Goal: Task Accomplishment & Management: Manage account settings

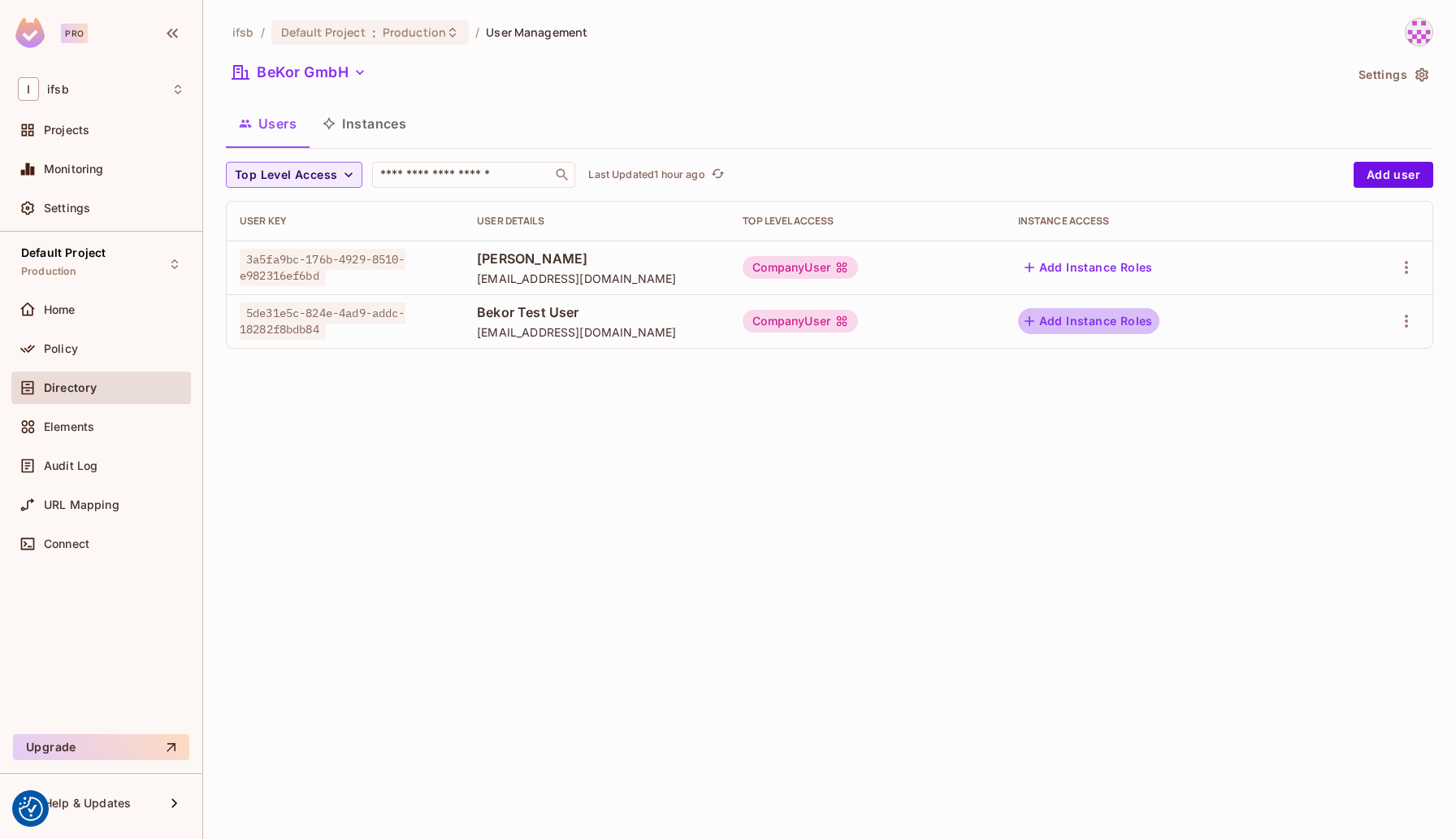
click at [1139, 321] on button "Add Instance Roles" at bounding box center [1088, 321] width 141 height 26
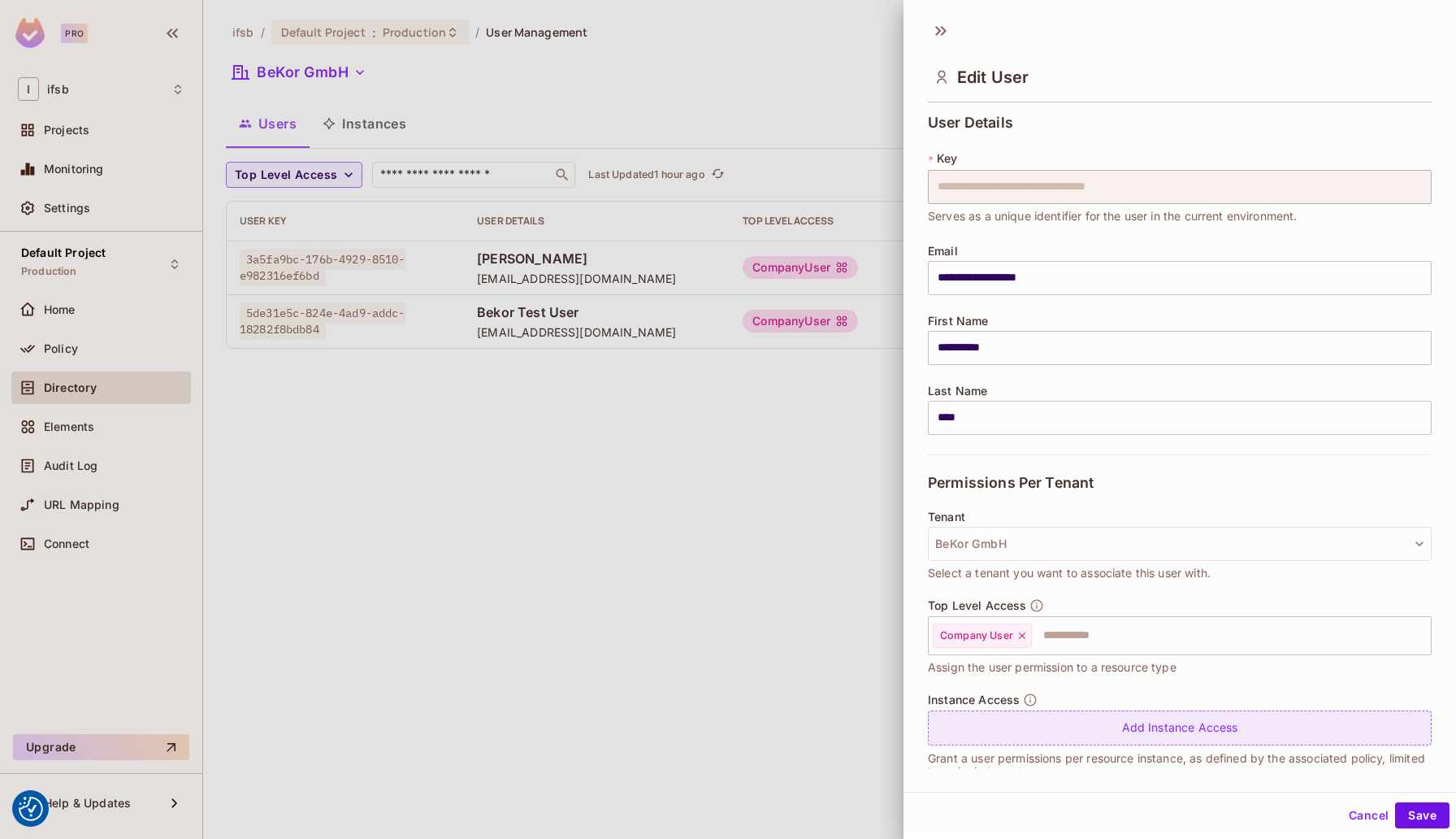
click at [1123, 727] on div "Add Instance Access" at bounding box center [1179, 728] width 503 height 35
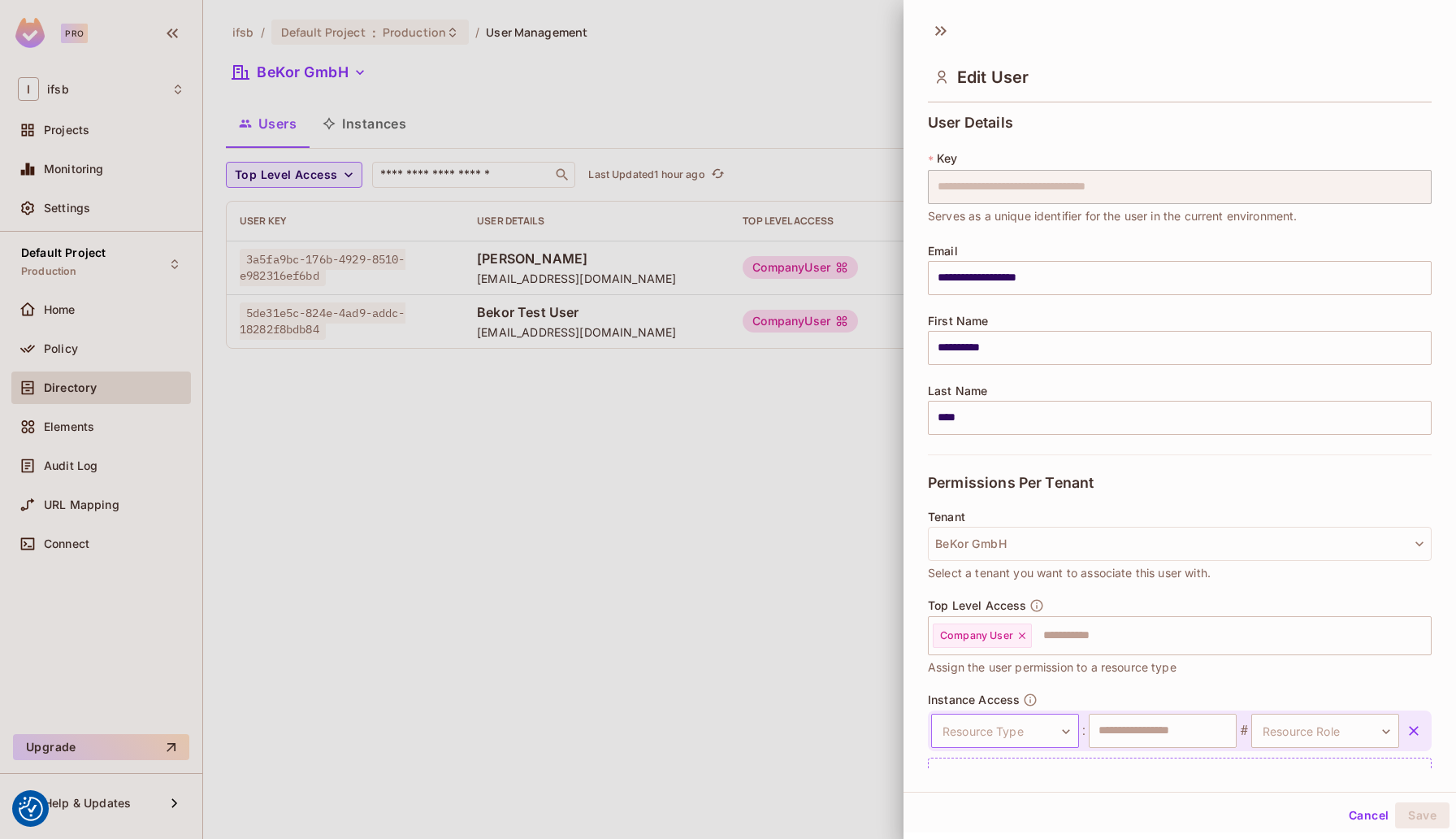
click at [1038, 727] on body "We use cookies to enhance your browsing experience, serve personalized ads or c…" at bounding box center [728, 420] width 1456 height 839
click at [1000, 776] on li "building" at bounding box center [1001, 775] width 149 height 29
click at [1325, 722] on body "We use cookies to enhance your browsing experience, serve personalized ads or c…" at bounding box center [728, 420] width 1456 height 839
click at [1064, 736] on div at bounding box center [728, 420] width 1456 height 839
click at [1064, 726] on body "We use cookies to enhance your browsing experience, serve personalized ads or c…" at bounding box center [728, 420] width 1456 height 839
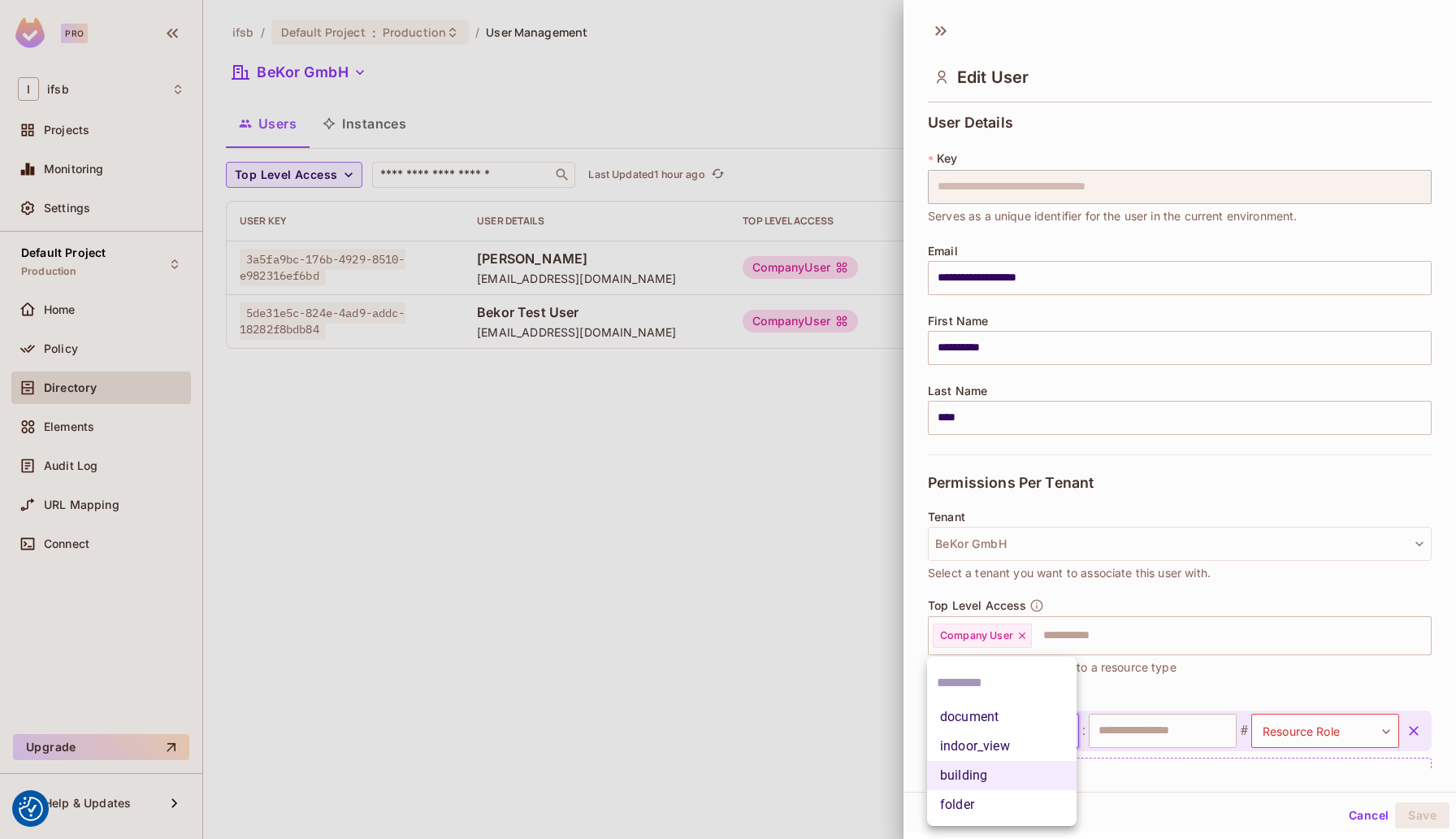
click at [994, 749] on li "indoor_view" at bounding box center [1001, 746] width 149 height 29
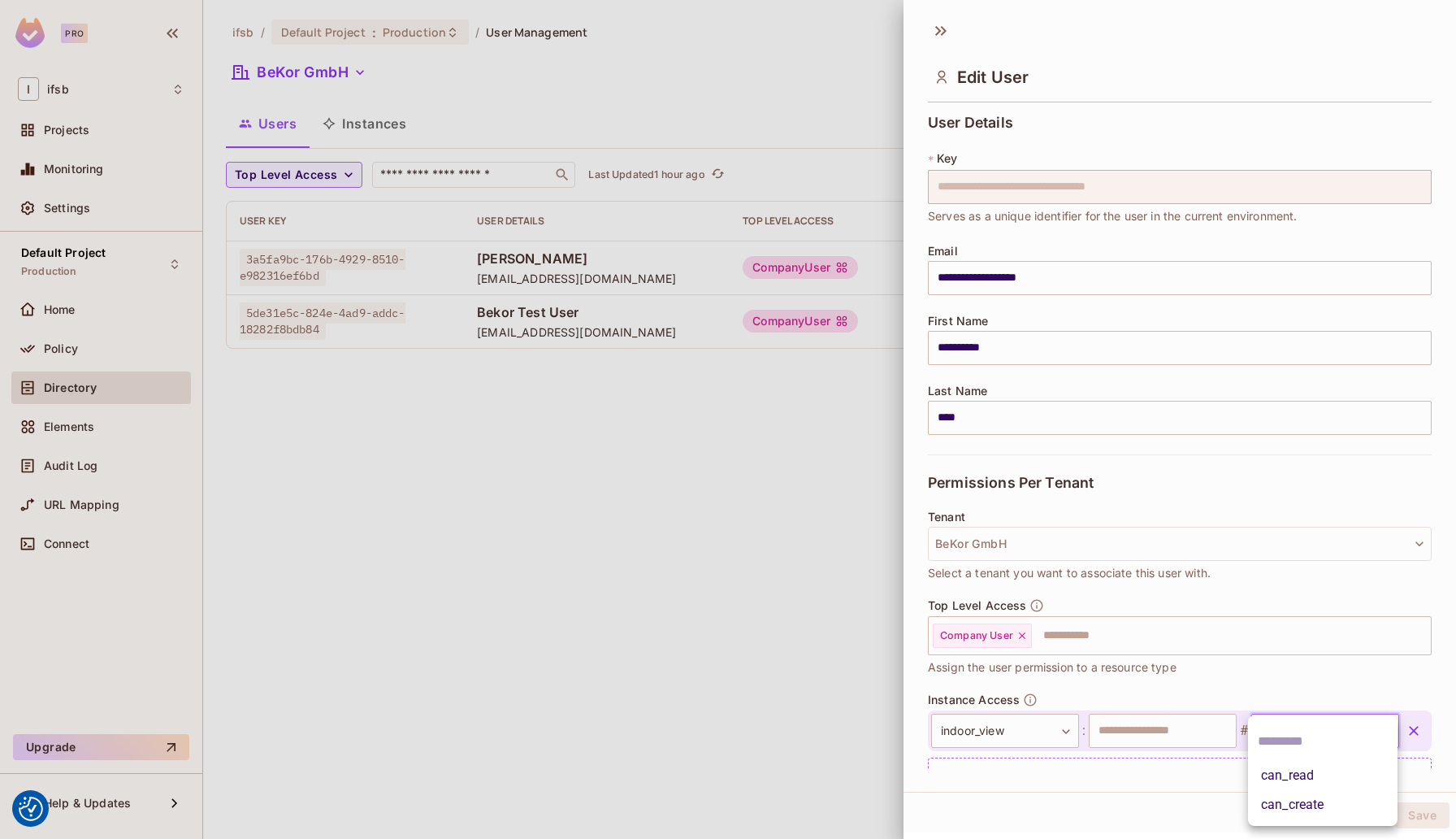
click at [1345, 732] on body "We use cookies to enhance your browsing experience, serve personalized ads or c…" at bounding box center [728, 420] width 1456 height 839
click at [1312, 599] on div at bounding box center [728, 420] width 1456 height 839
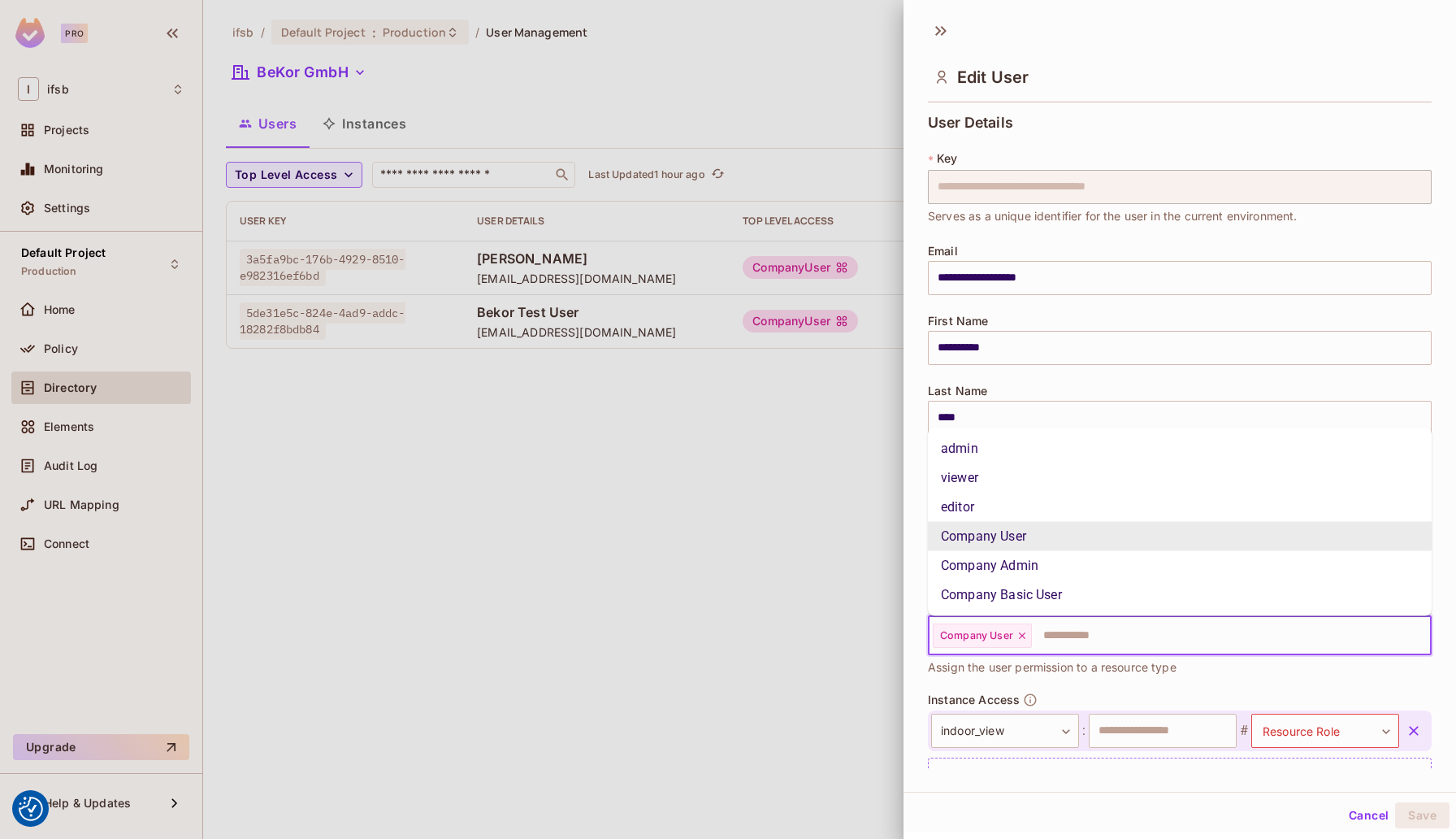
click at [1194, 633] on input "text" at bounding box center [1216, 636] width 366 height 33
click at [1146, 374] on div "**********" at bounding box center [1179, 285] width 503 height 340
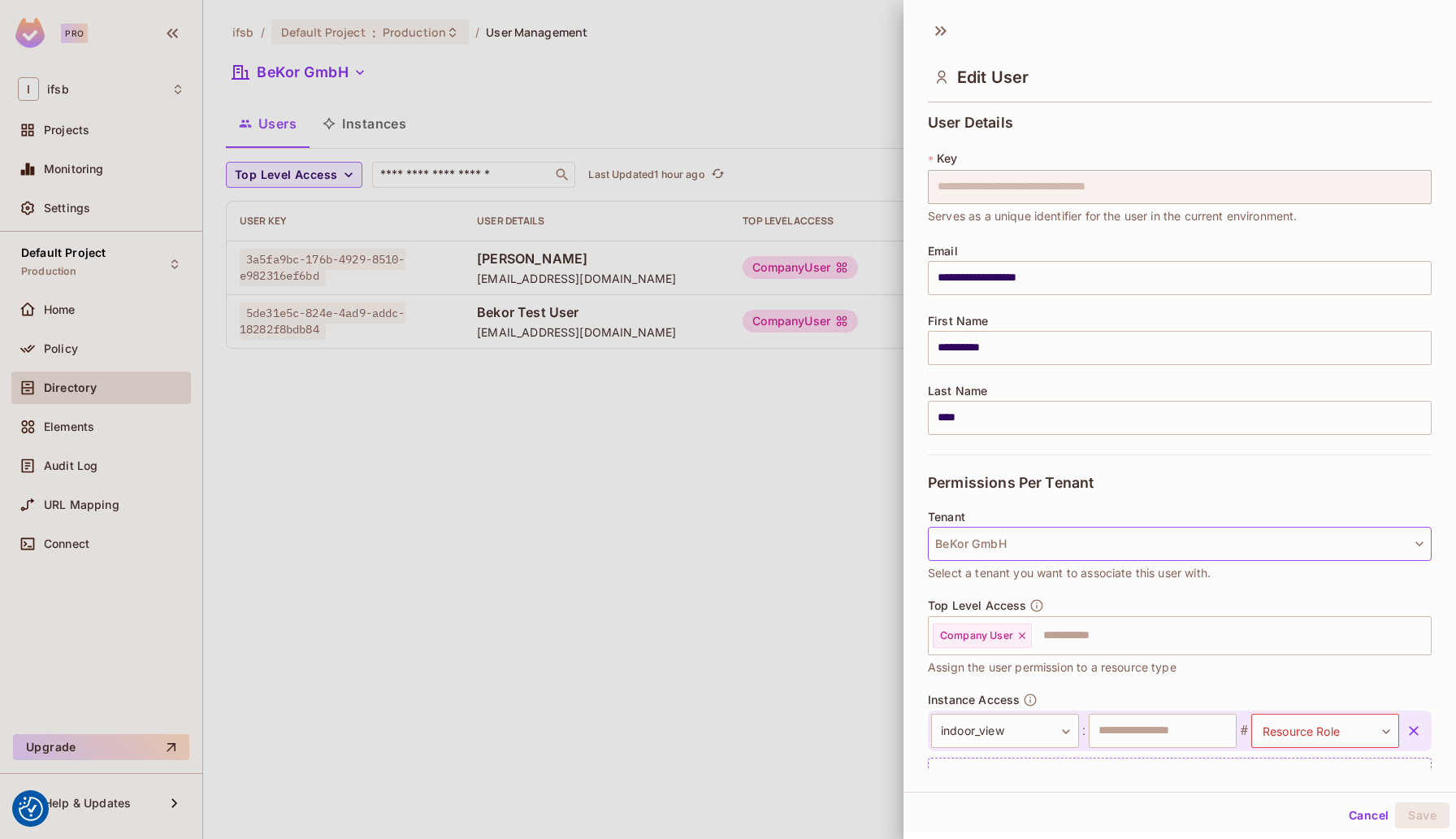
click at [1072, 546] on button "BeKor GmbH" at bounding box center [1179, 543] width 503 height 34
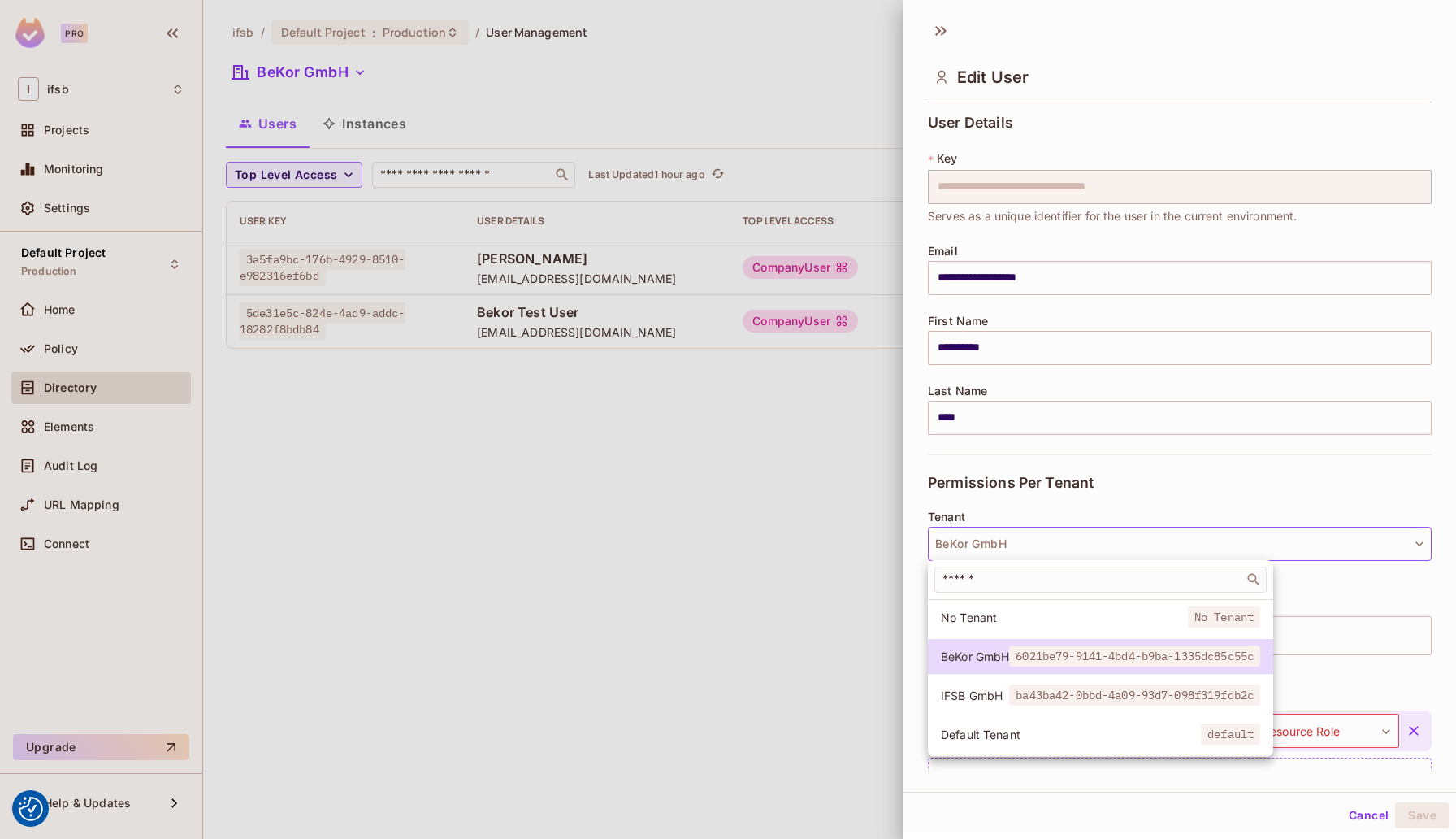
click at [1074, 542] on div at bounding box center [728, 420] width 1456 height 839
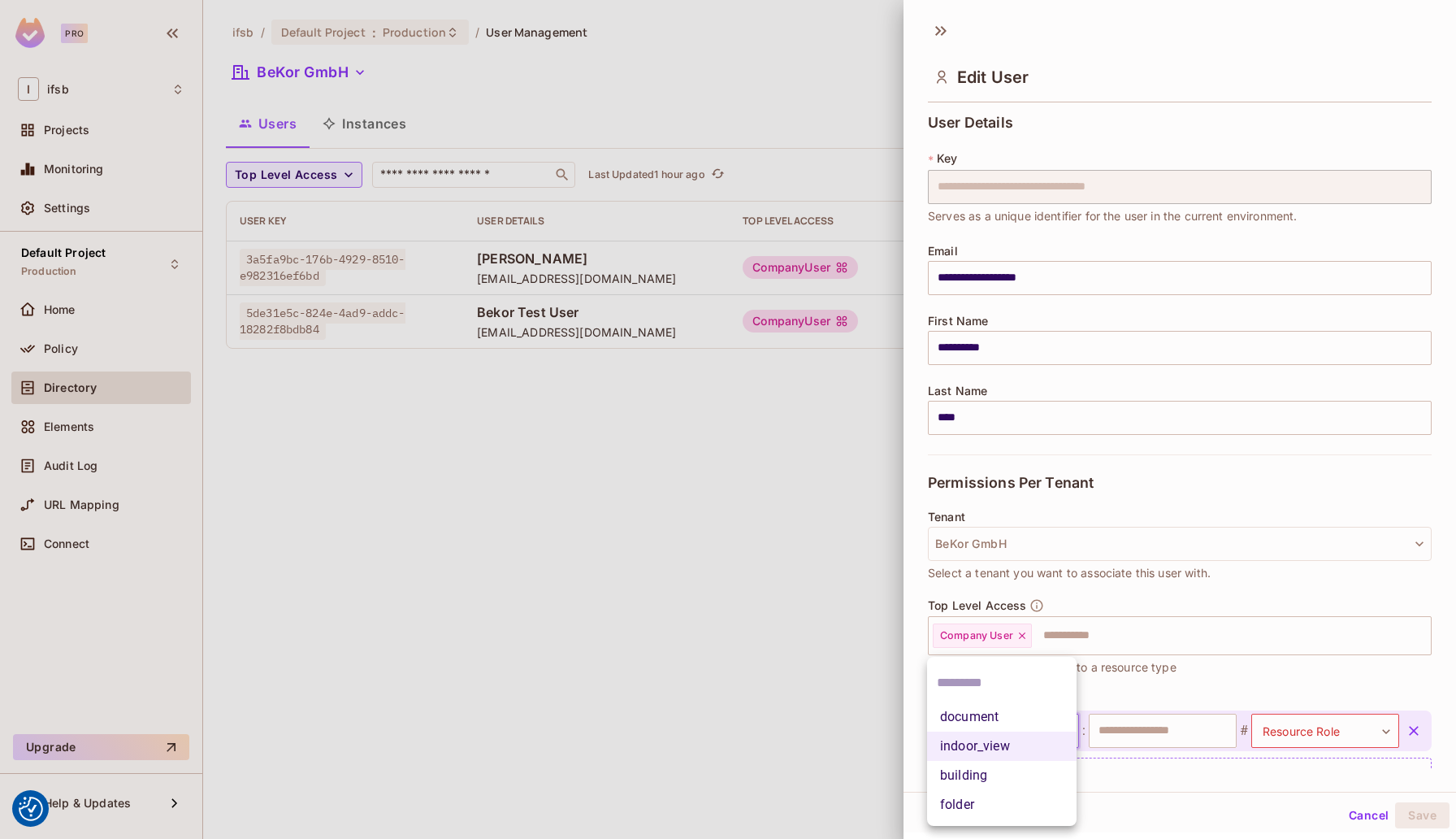
click at [1057, 728] on body "We use cookies to enhance your browsing experience, serve personalized ads or c…" at bounding box center [728, 420] width 1456 height 839
click at [1025, 740] on li "indoor_view" at bounding box center [1001, 746] width 149 height 29
click at [1177, 739] on input "text" at bounding box center [1162, 731] width 148 height 34
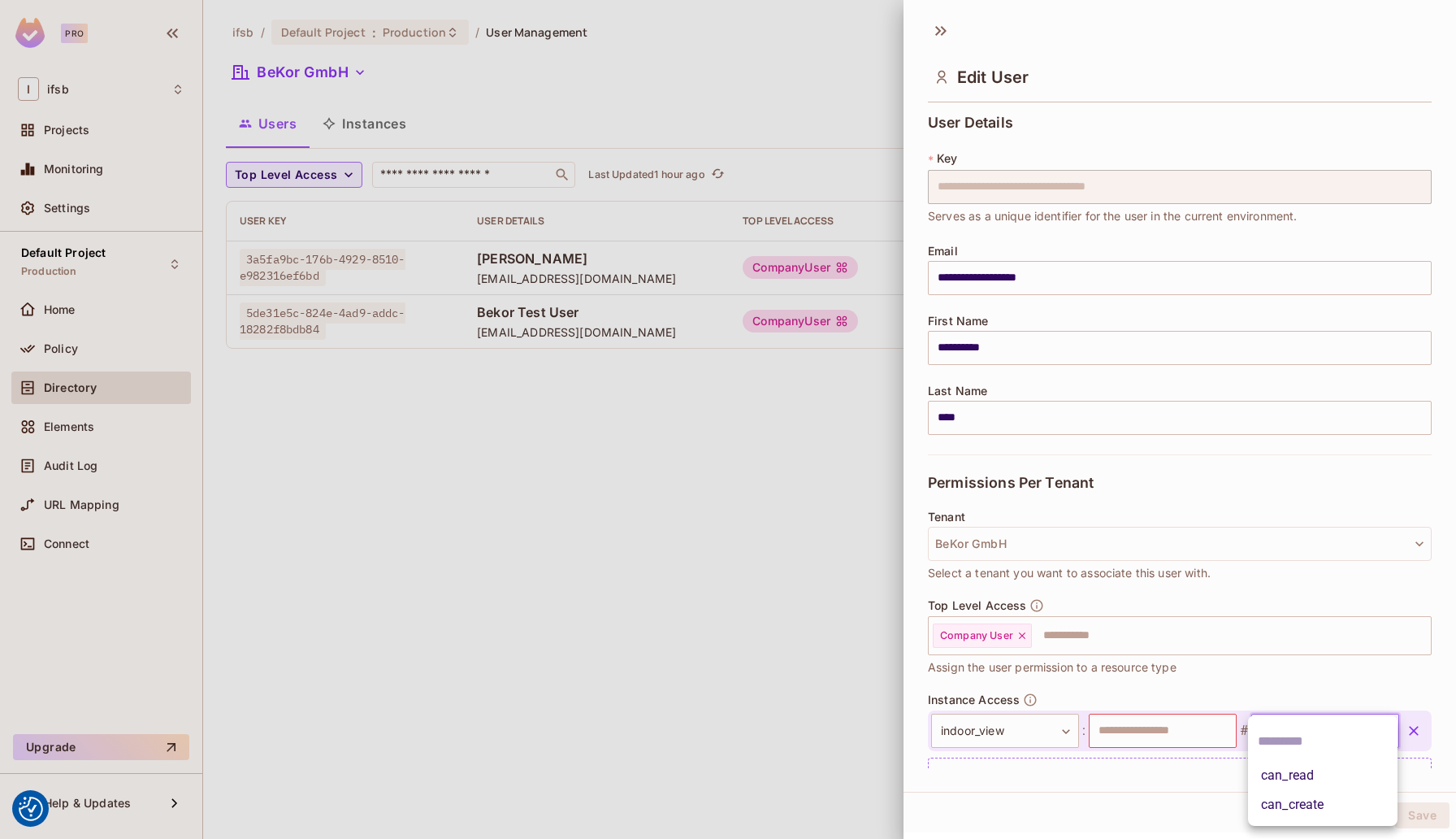
click at [1312, 735] on body "We use cookies to enhance your browsing experience, serve personalized ads or c…" at bounding box center [728, 420] width 1456 height 839
click at [1064, 729] on div at bounding box center [728, 420] width 1456 height 839
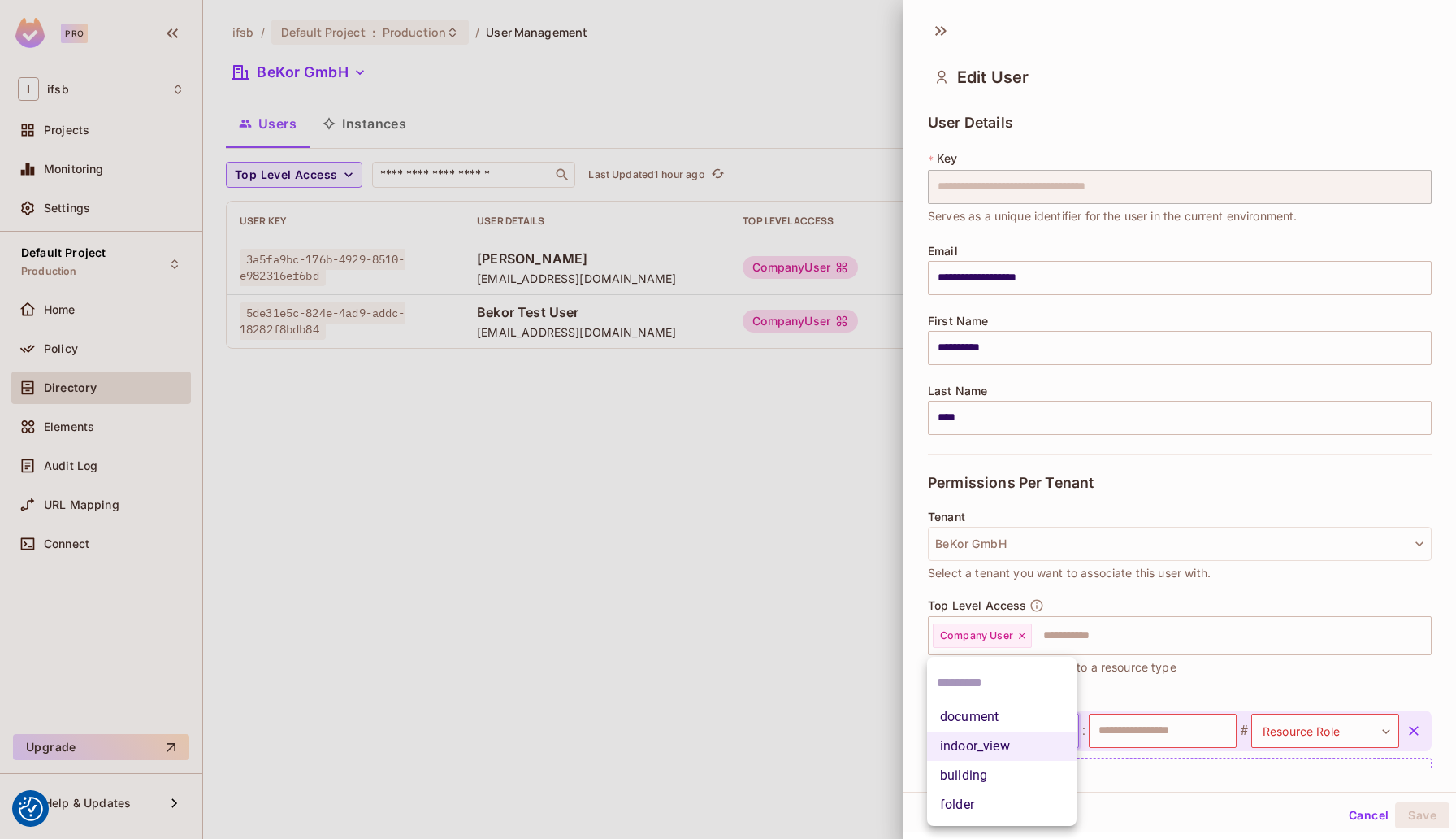
click at [1066, 722] on body "We use cookies to enhance your browsing experience, serve personalized ads or c…" at bounding box center [728, 420] width 1456 height 839
click at [984, 773] on li "building" at bounding box center [1001, 775] width 149 height 29
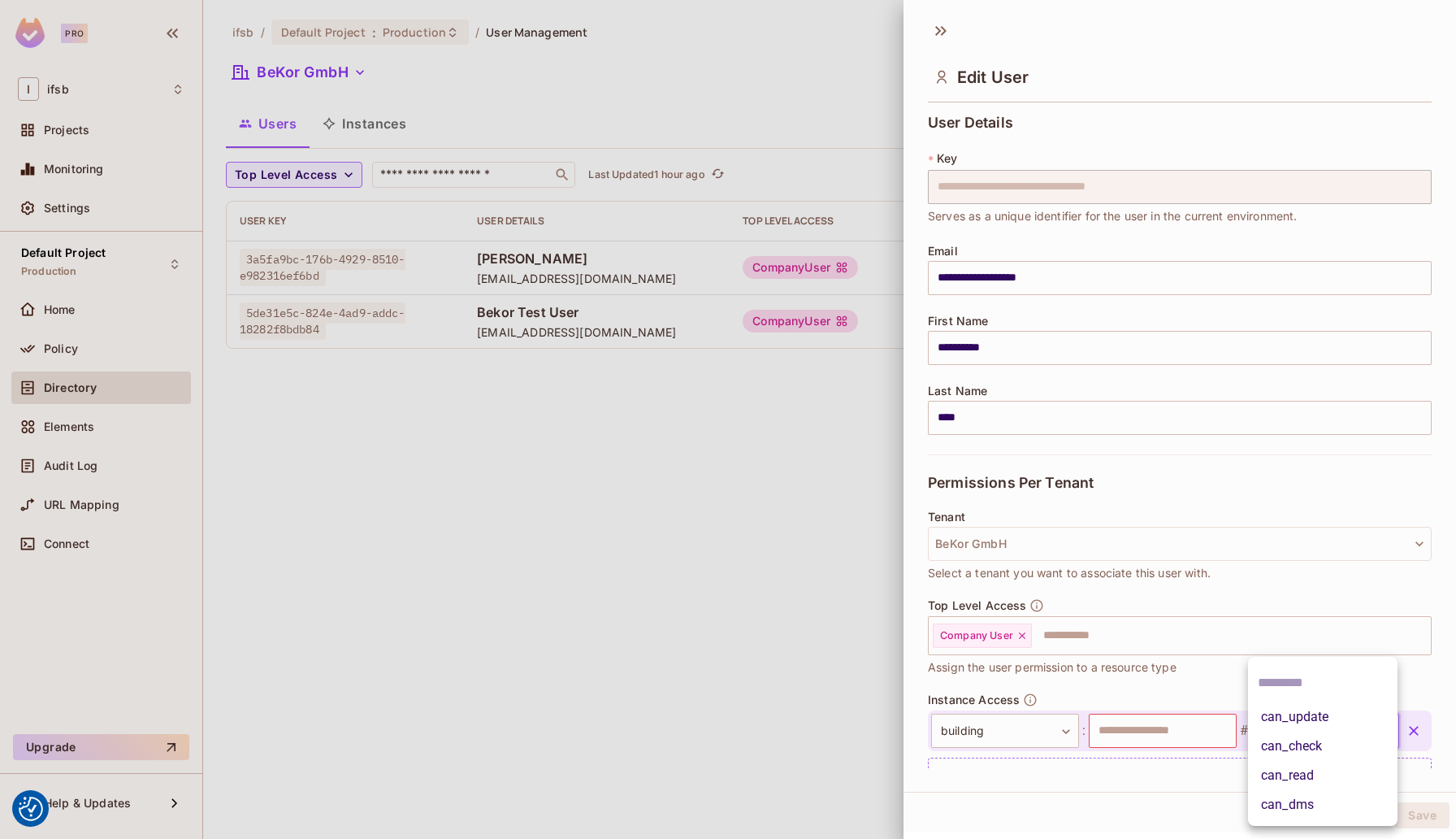
click at [1344, 736] on body "We use cookies to enhance your browsing experience, serve personalized ads or c…" at bounding box center [728, 420] width 1456 height 839
click at [1219, 670] on div at bounding box center [728, 420] width 1456 height 839
click at [942, 30] on icon at bounding box center [940, 31] width 26 height 26
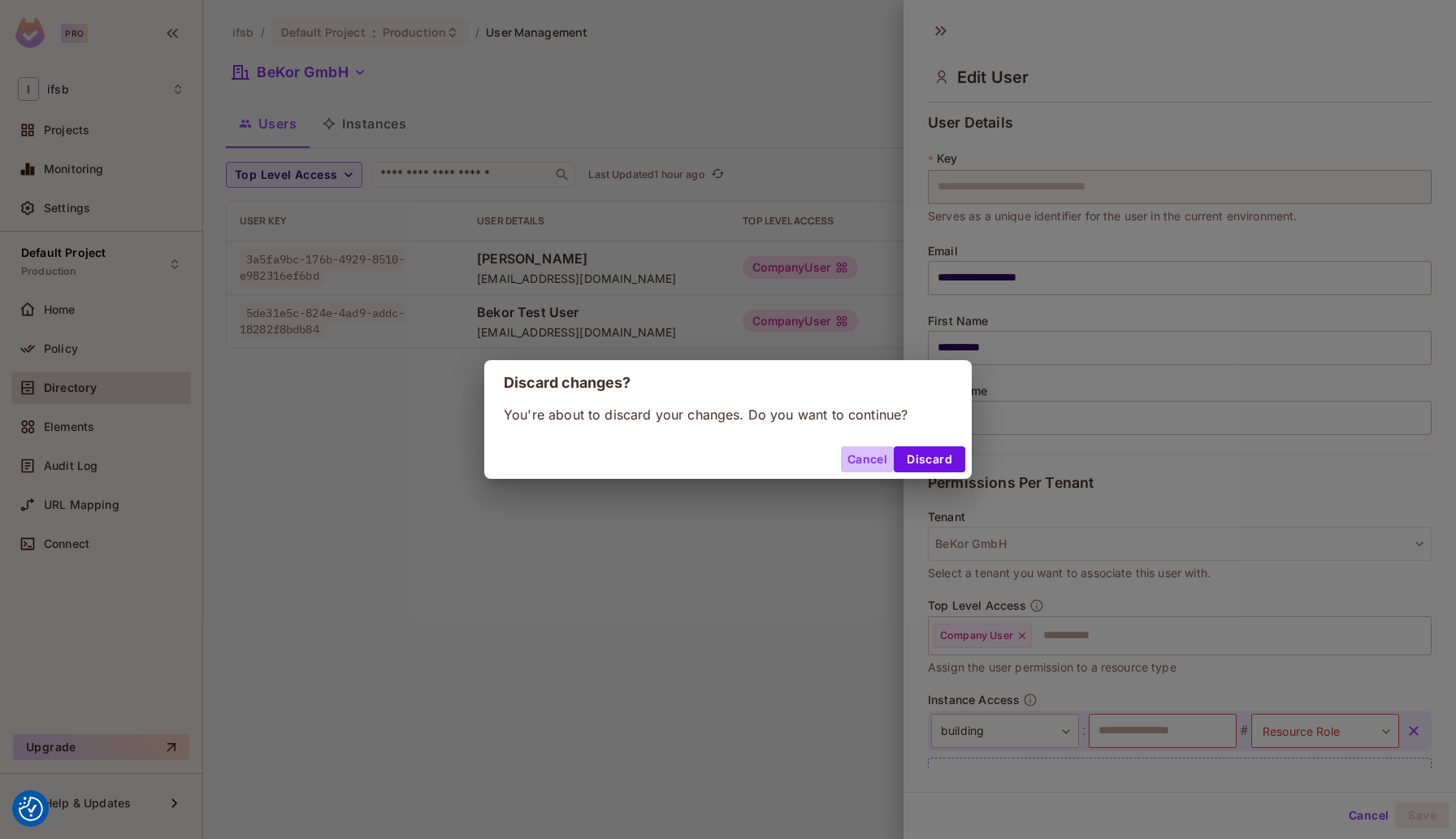
click at [882, 457] on button "Cancel" at bounding box center [867, 458] width 52 height 26
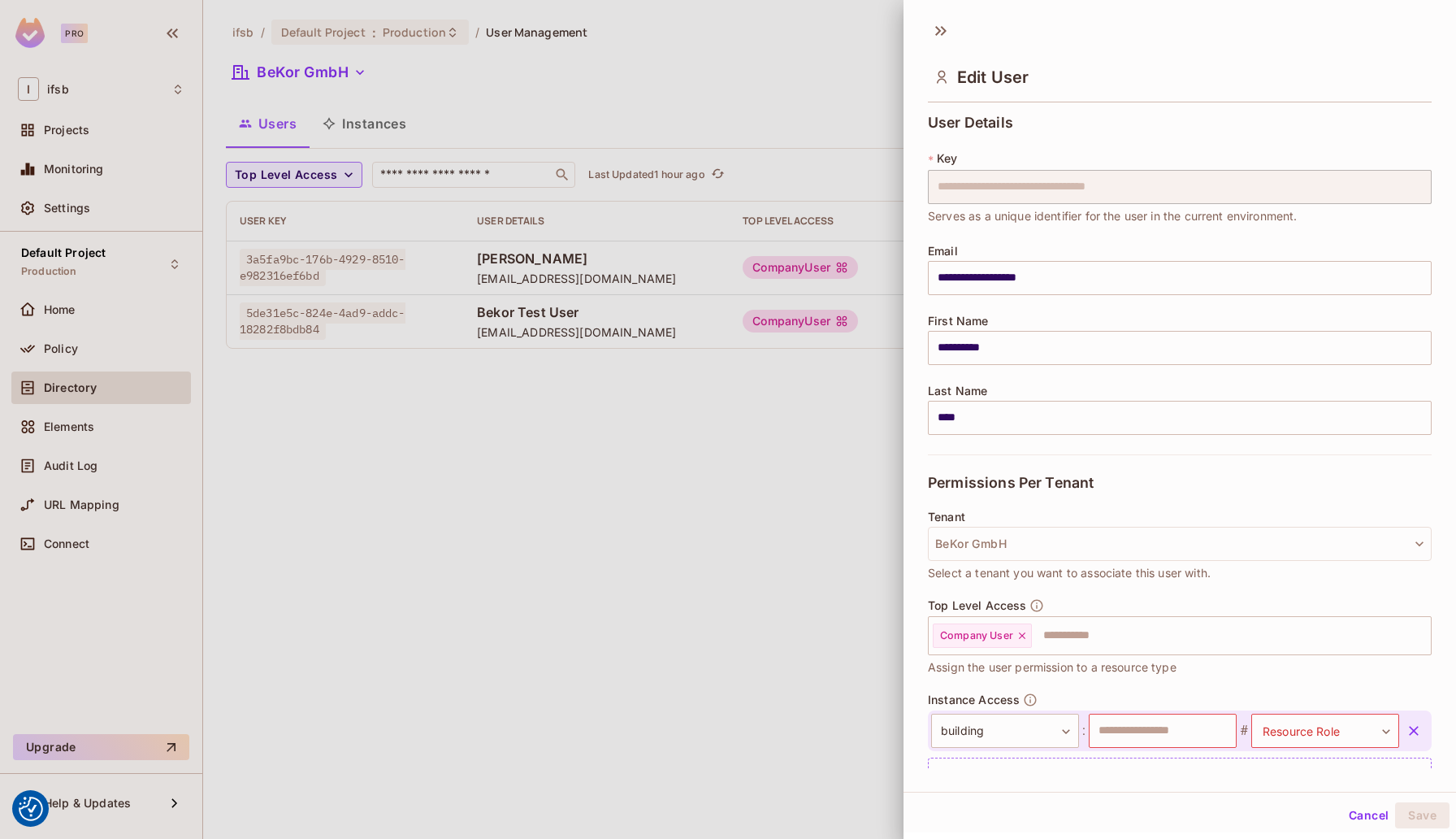
click at [65, 329] on div at bounding box center [728, 420] width 1456 height 839
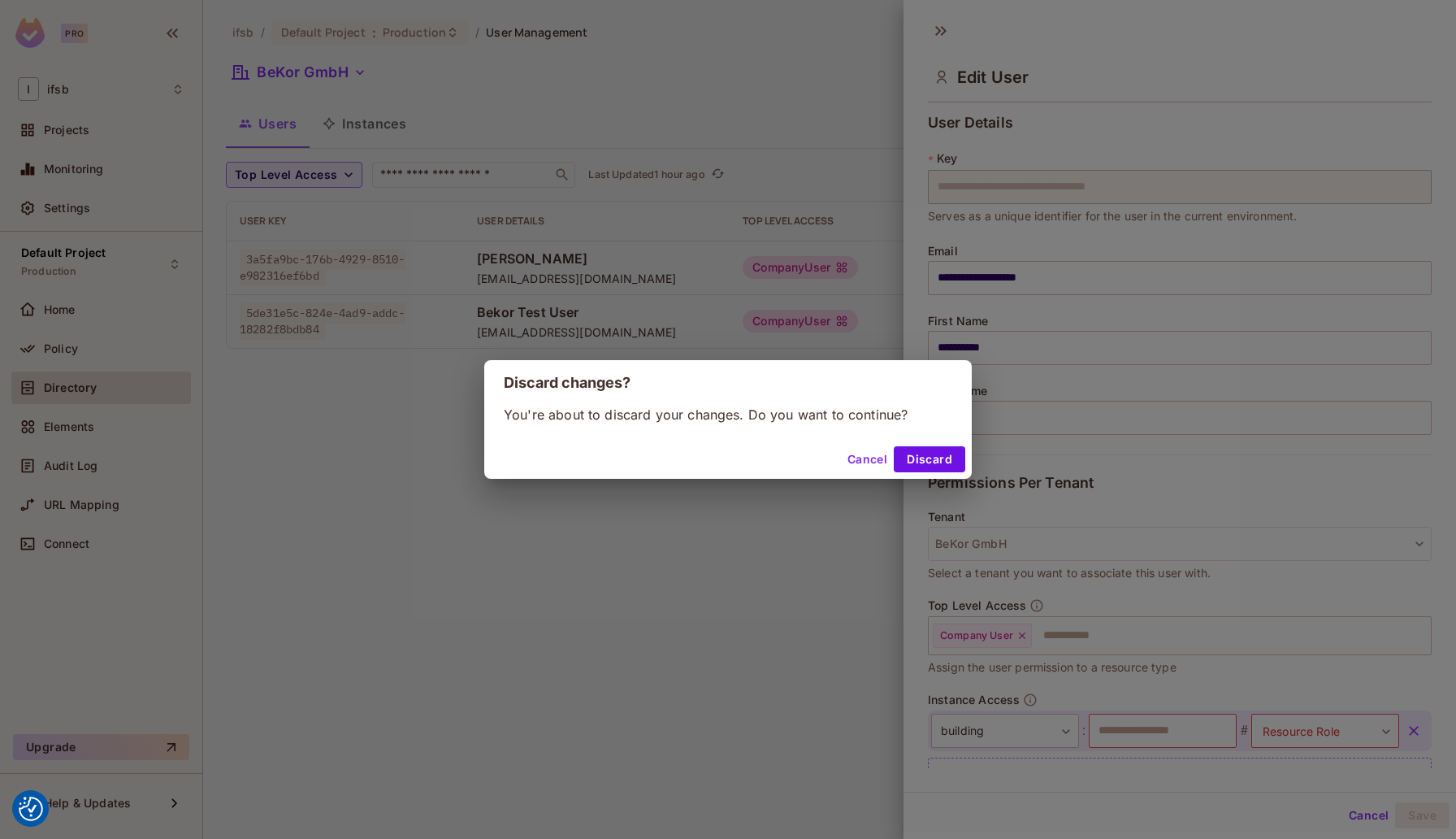
click at [65, 350] on div "Discard changes? You're about to discard your changes. Do you want to continue?…" at bounding box center [728, 420] width 1456 height 839
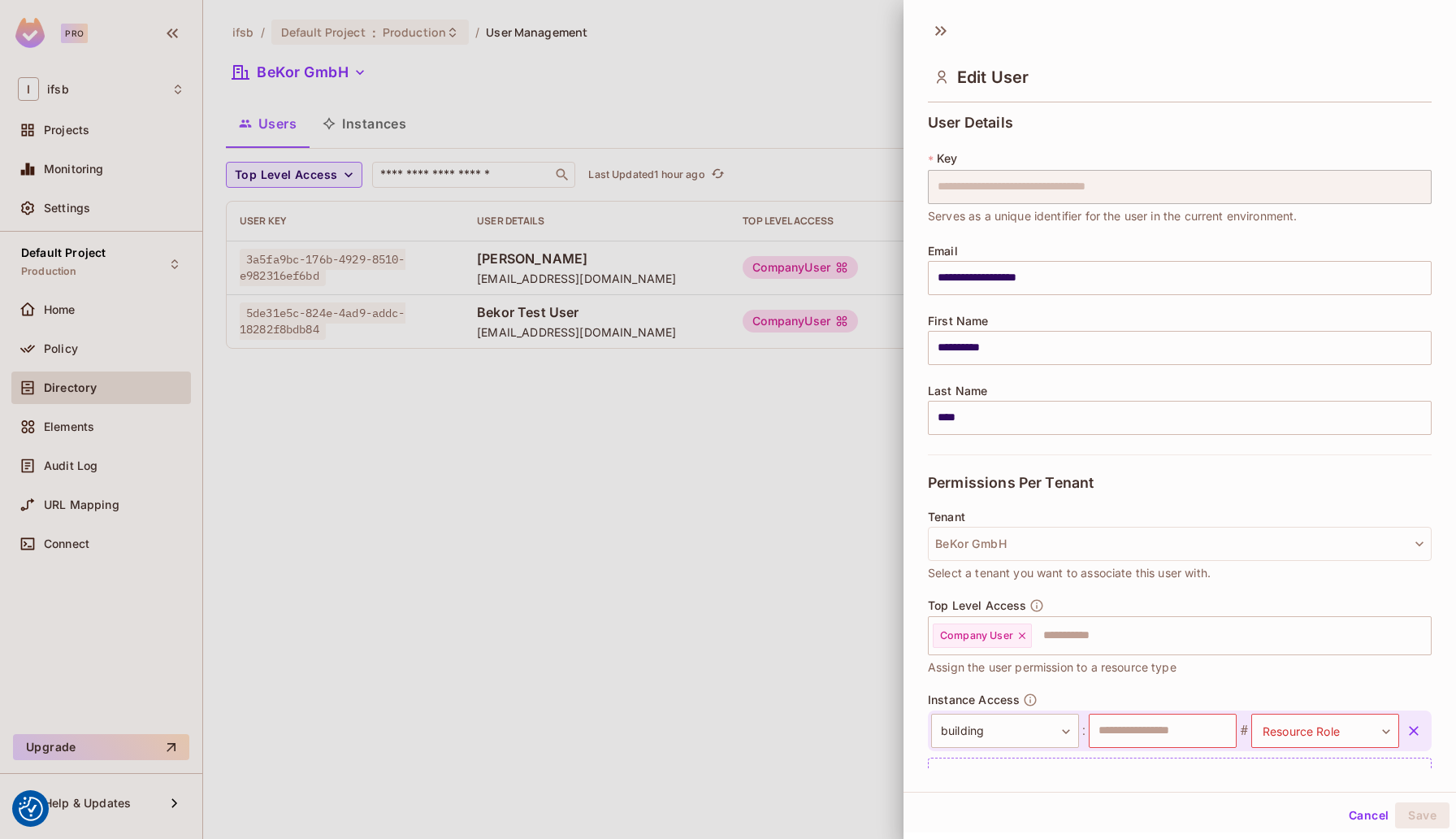
click at [695, 431] on div at bounding box center [728, 420] width 1456 height 839
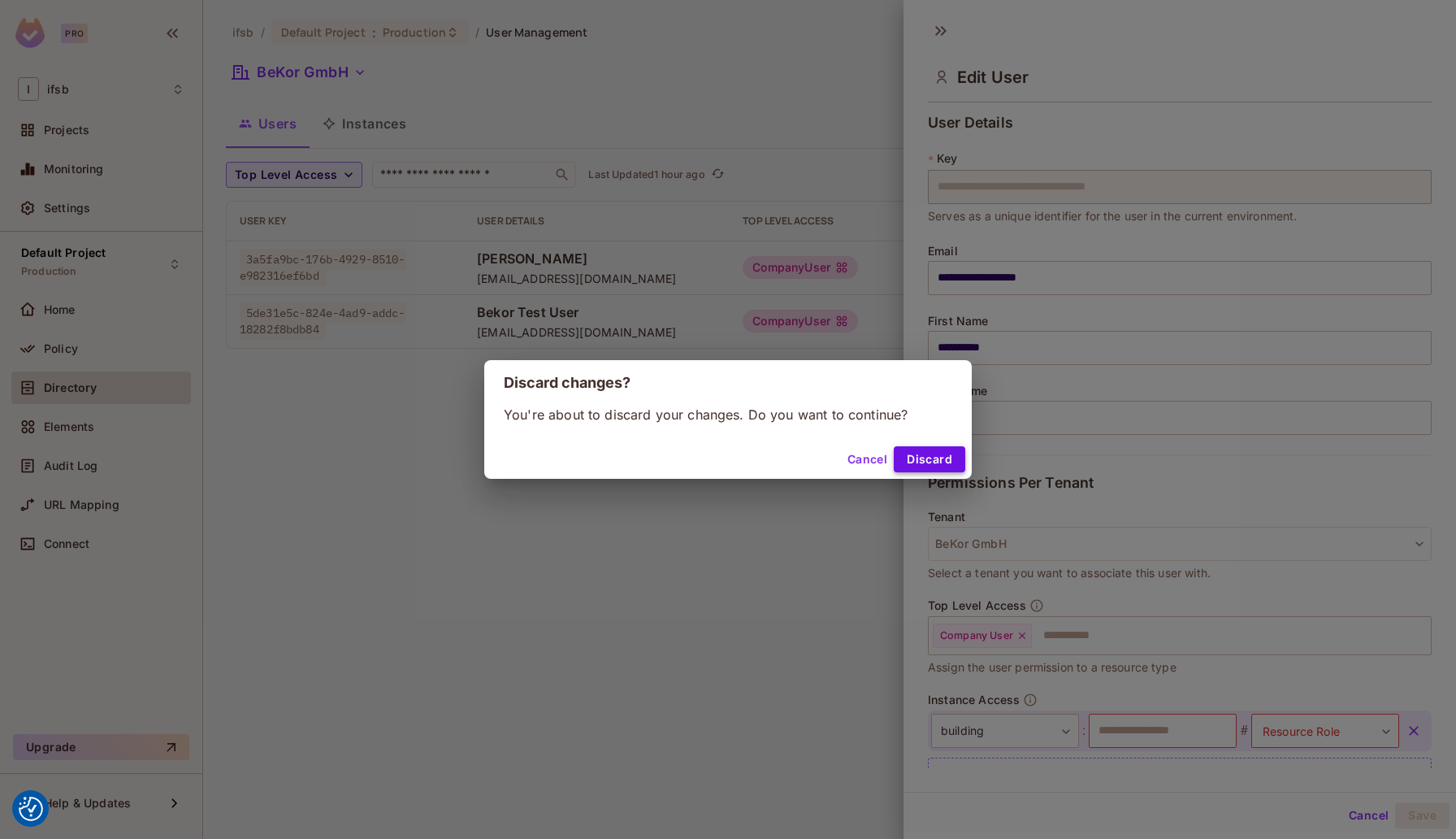
click at [943, 459] on button "Discard" at bounding box center [929, 458] width 71 height 26
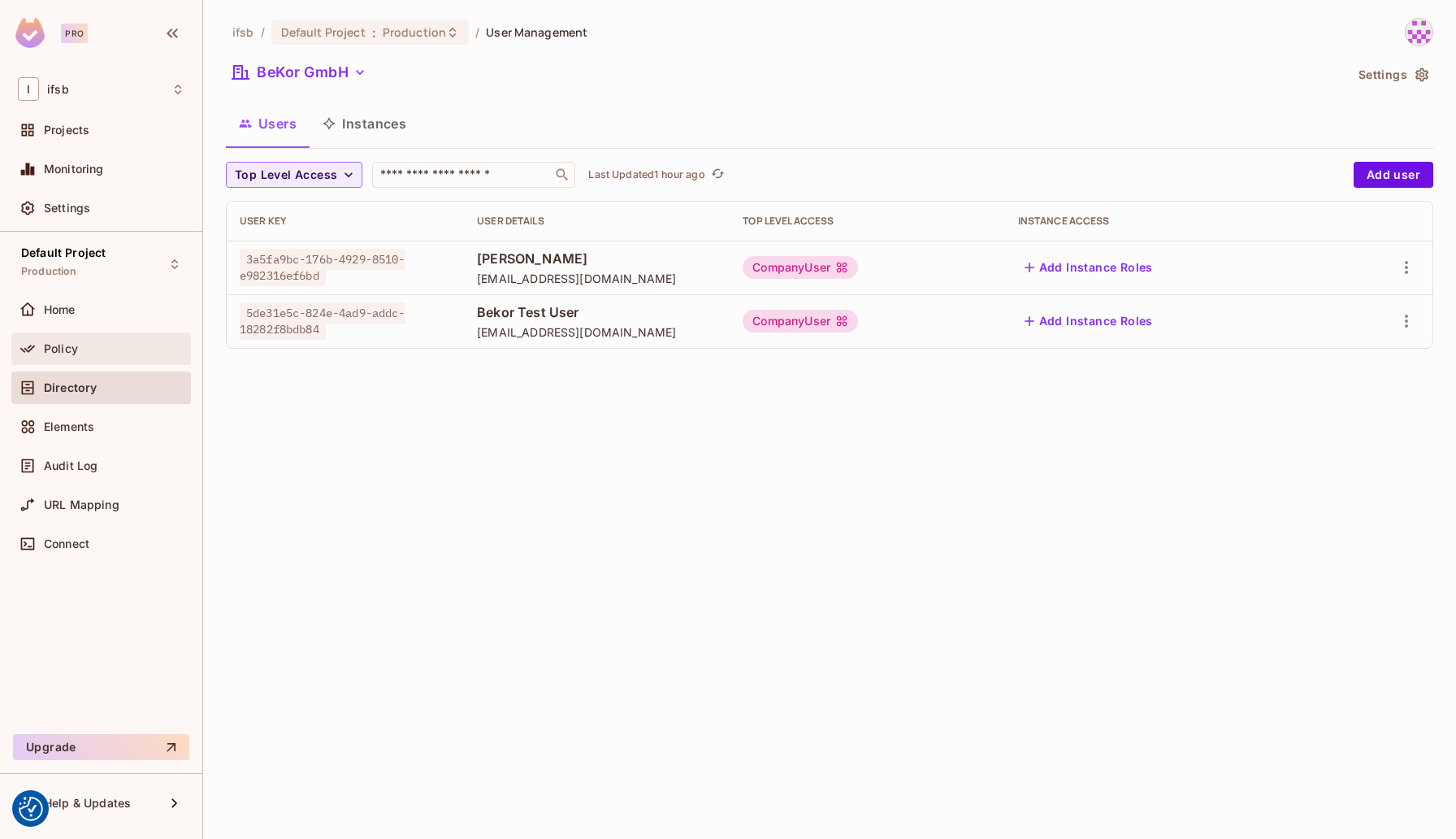
click at [64, 348] on span "Policy" at bounding box center [61, 348] width 34 height 13
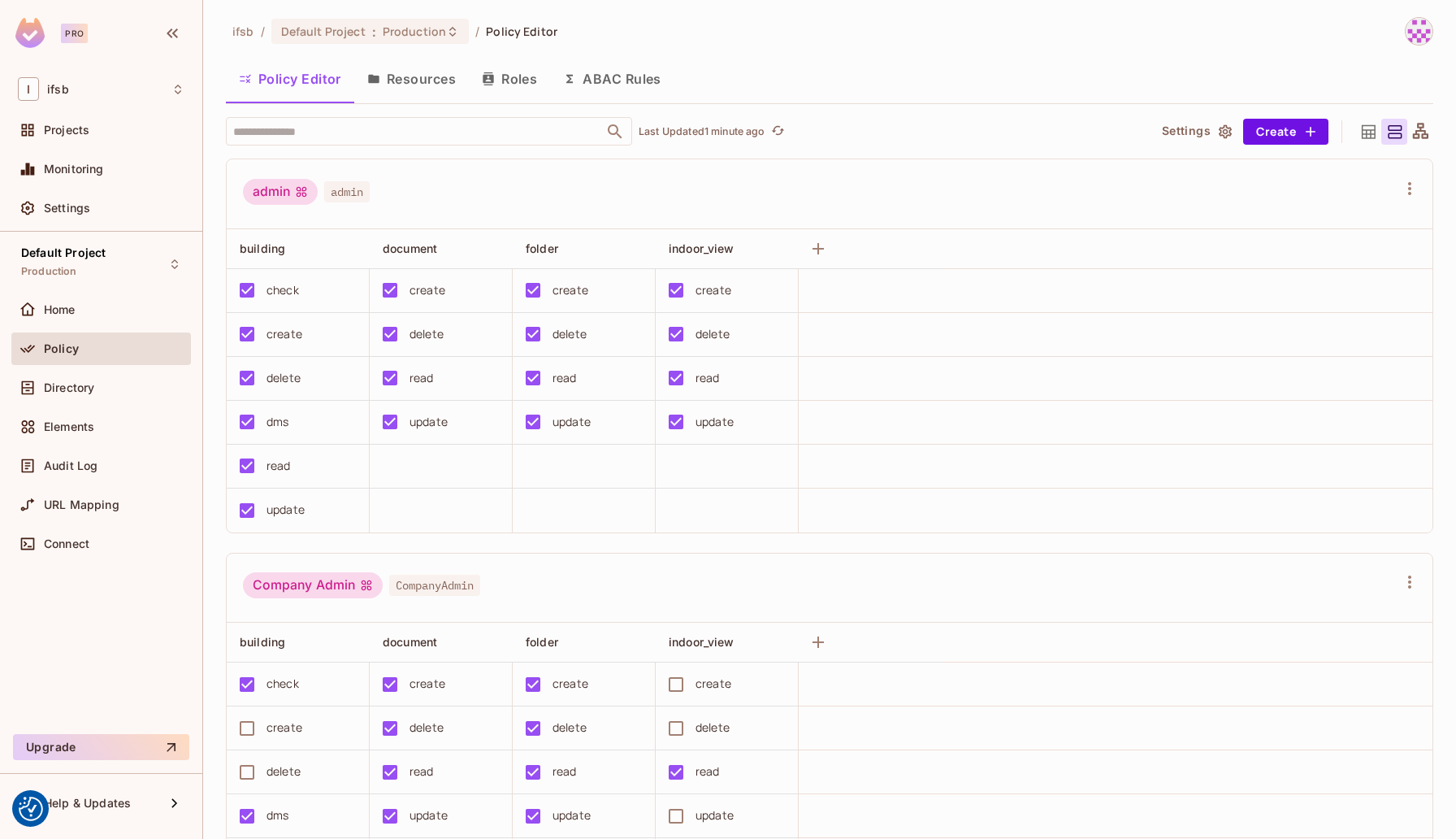
click at [419, 80] on button "Resources" at bounding box center [411, 79] width 115 height 41
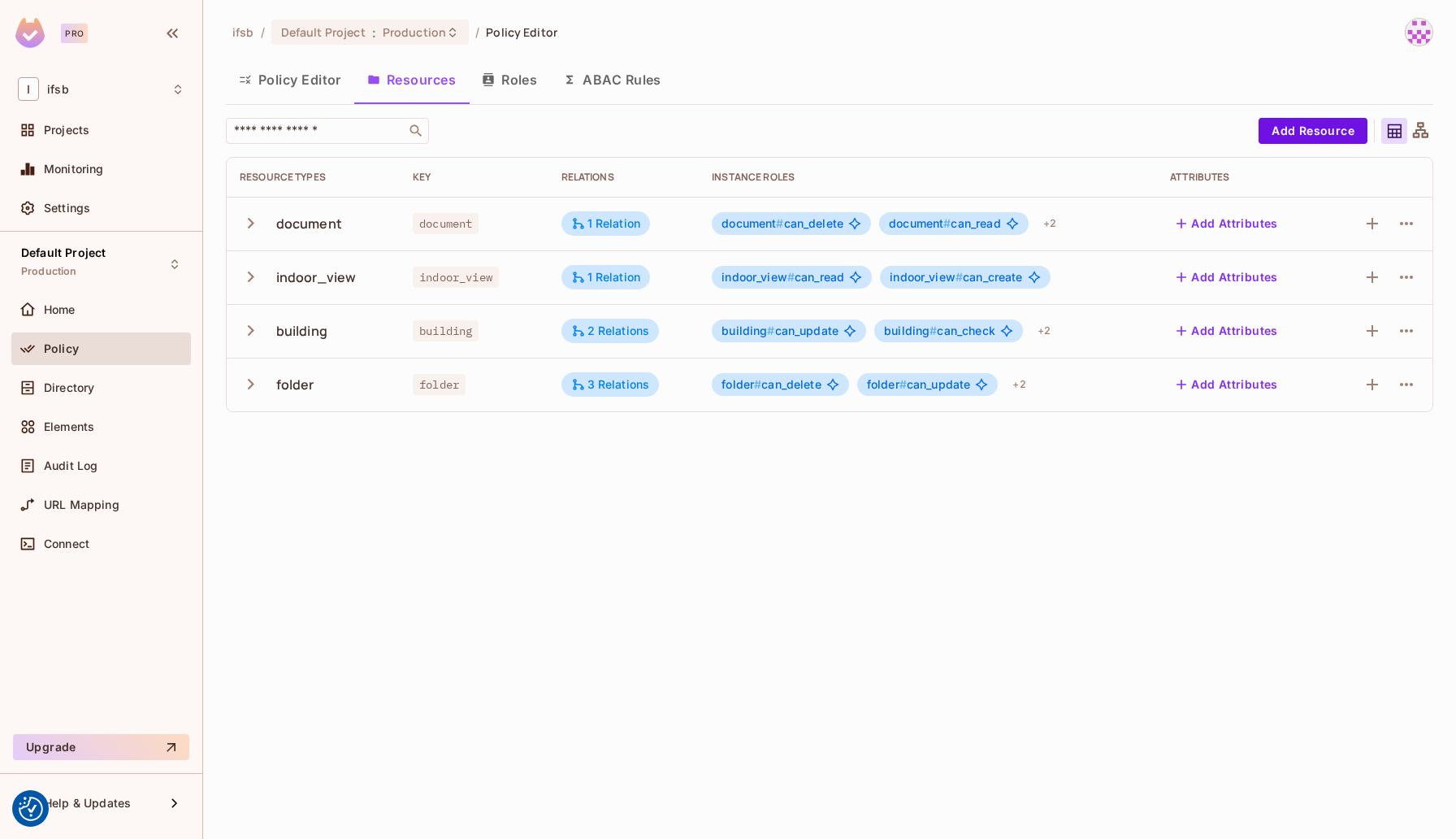
click at [250, 274] on icon "button" at bounding box center [250, 277] width 6 height 11
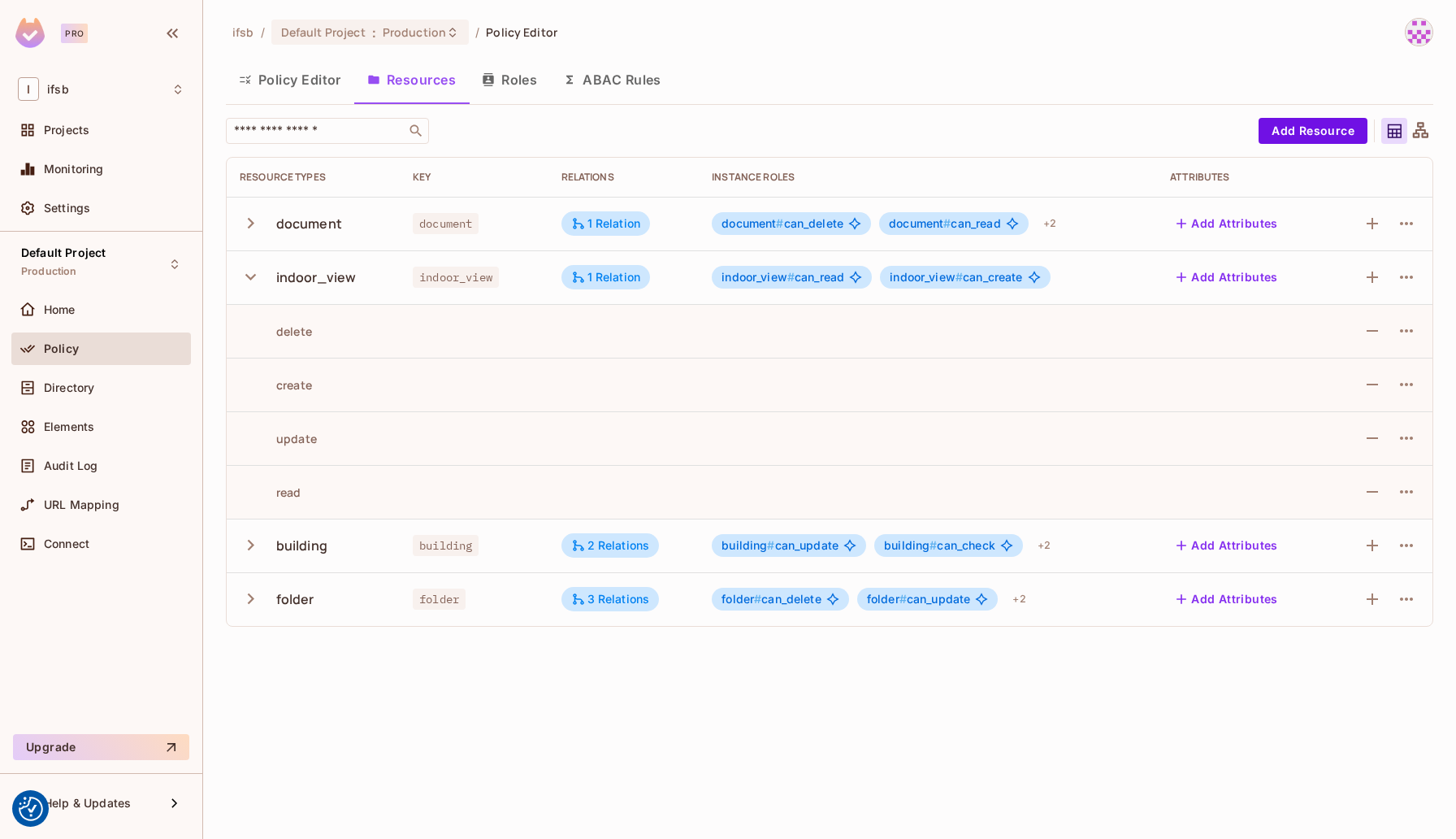
click at [250, 273] on icon "button" at bounding box center [250, 277] width 22 height 22
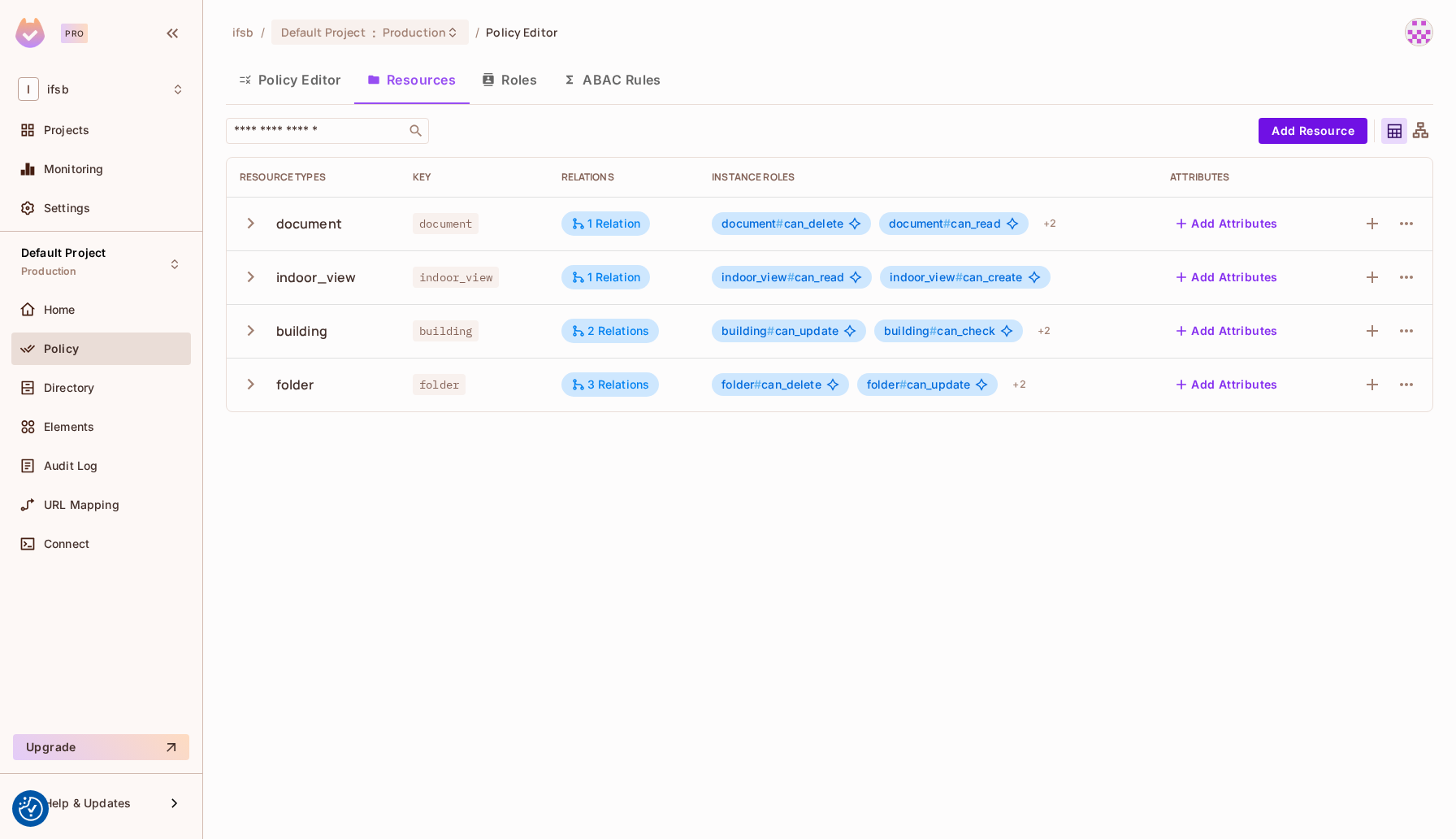
click at [250, 343] on button "button" at bounding box center [253, 330] width 28 height 35
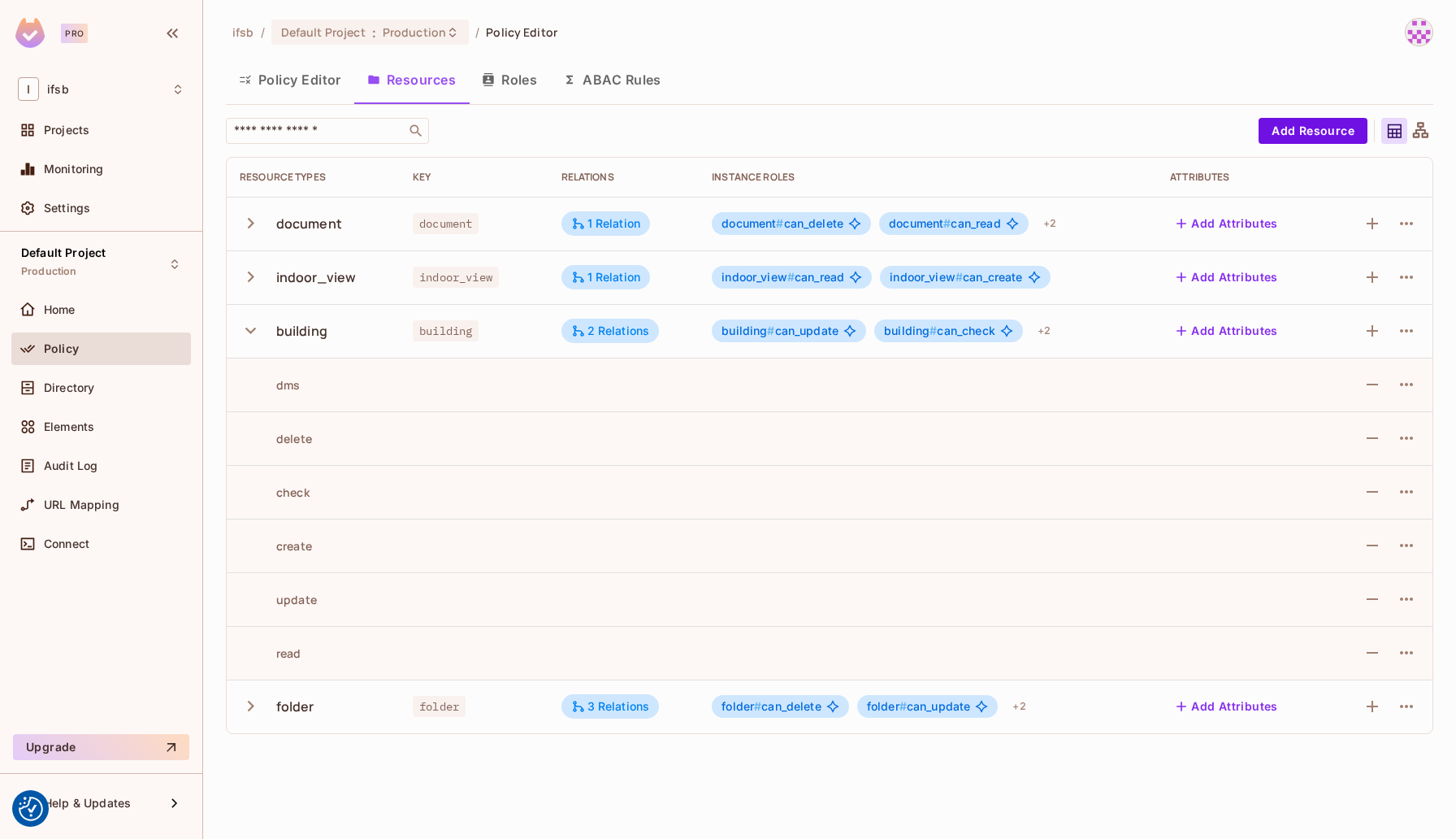
click at [249, 343] on button "button" at bounding box center [253, 330] width 28 height 35
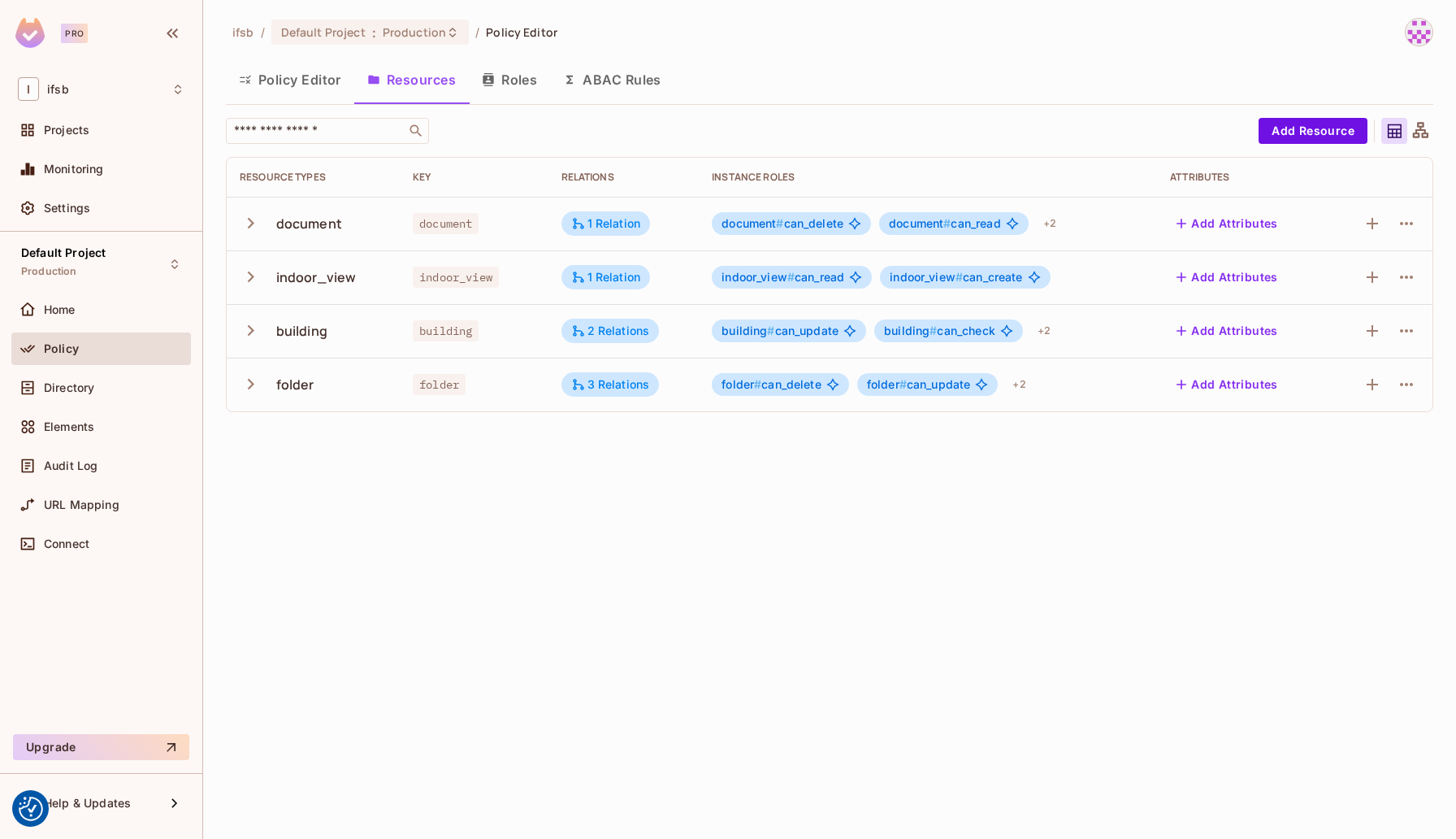
click at [638, 83] on button "ABAC Rules" at bounding box center [613, 80] width 125 height 41
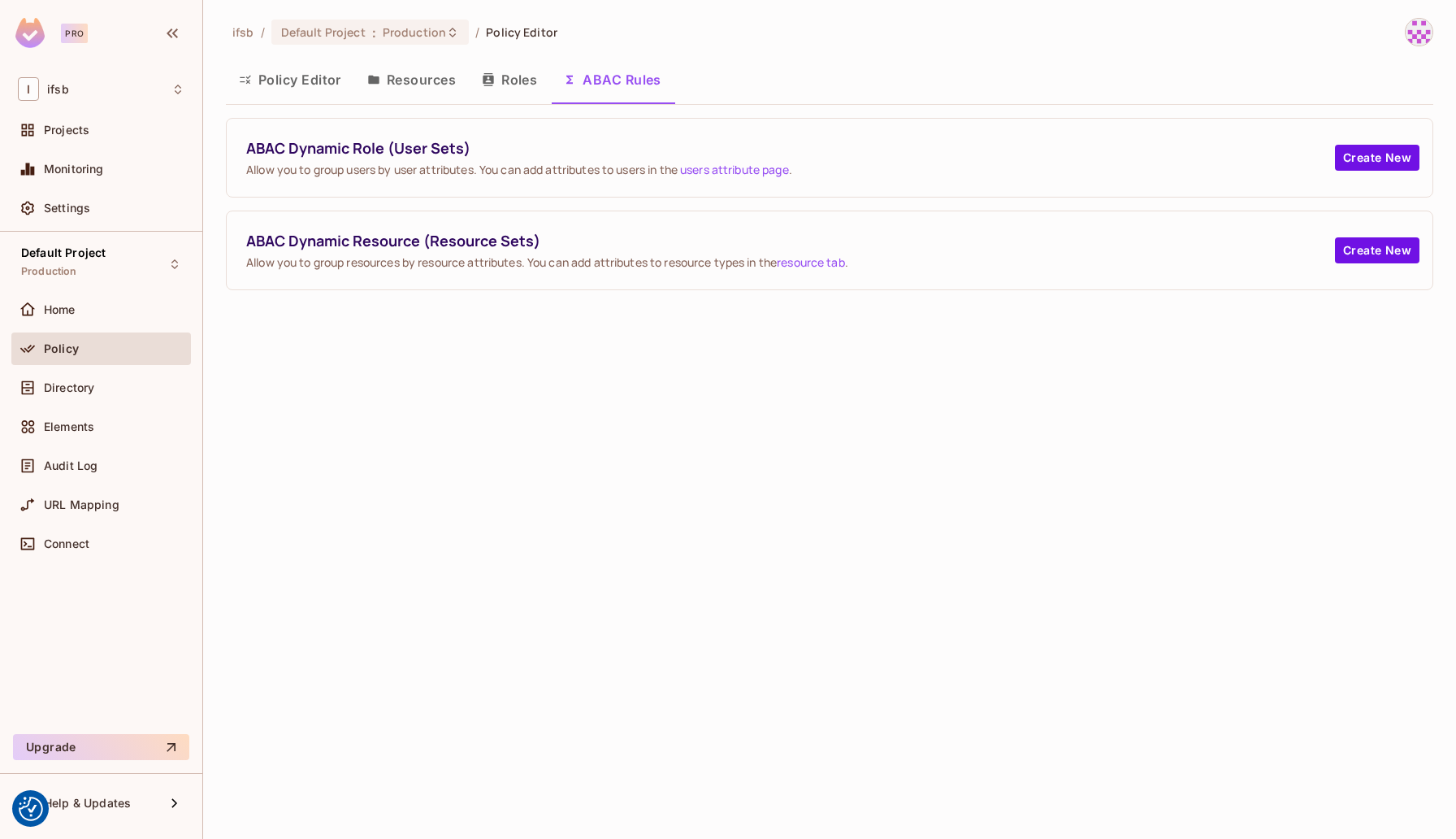
click at [516, 82] on button "Roles" at bounding box center [510, 80] width 81 height 41
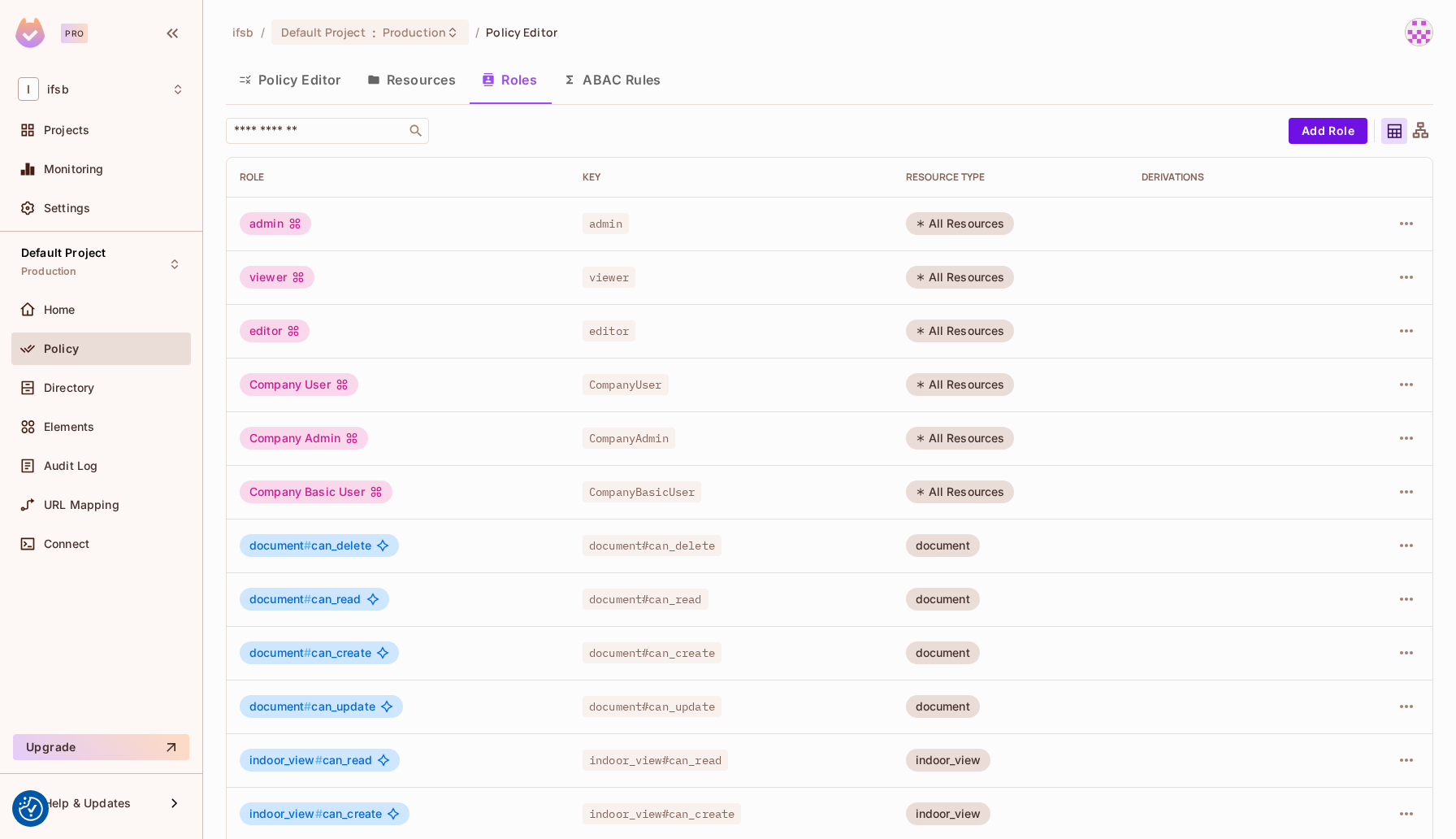
click at [399, 80] on button "Resources" at bounding box center [411, 80] width 115 height 41
